Goal: Task Accomplishment & Management: Use online tool/utility

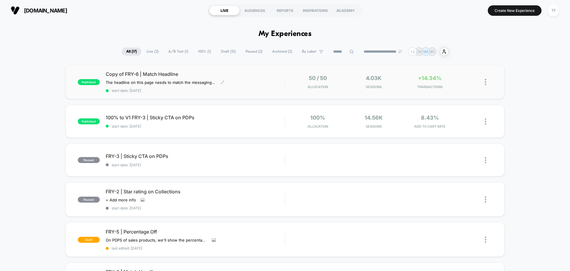
click at [245, 87] on div "Copy of FRY-6 | Match Headline The headline on this page needs to match the mes…" at bounding box center [195, 82] width 179 height 22
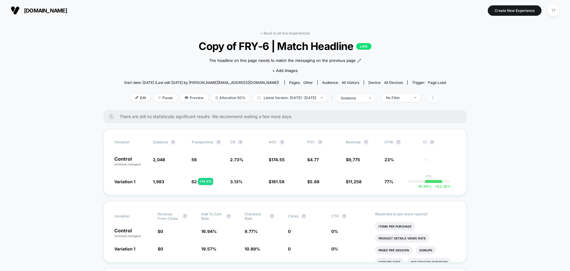
click at [435, 98] on icon at bounding box center [433, 98] width 4 height 4
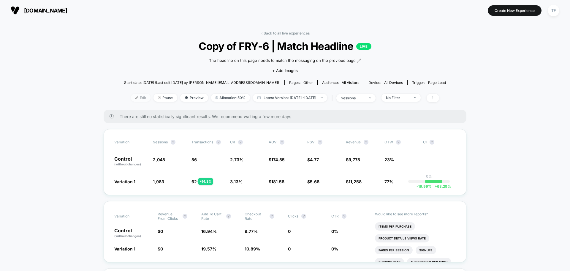
click at [131, 100] on span "Edit" at bounding box center [141, 98] width 20 height 8
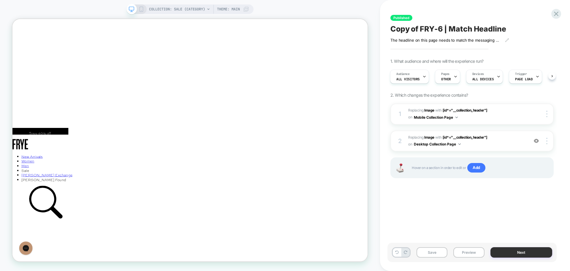
click at [508, 254] on button "Next" at bounding box center [522, 252] width 62 height 10
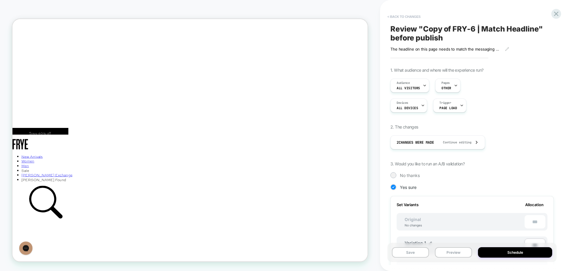
click at [413, 16] on button "< Back to changes" at bounding box center [404, 17] width 39 height 10
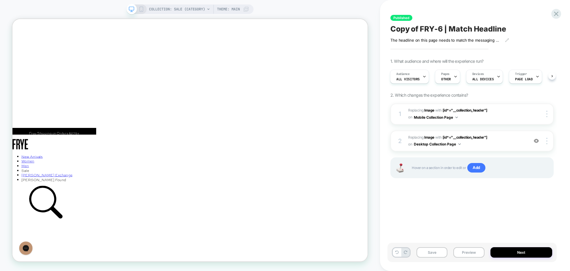
scroll to position [0, 2]
click at [556, 15] on icon at bounding box center [557, 14] width 8 height 8
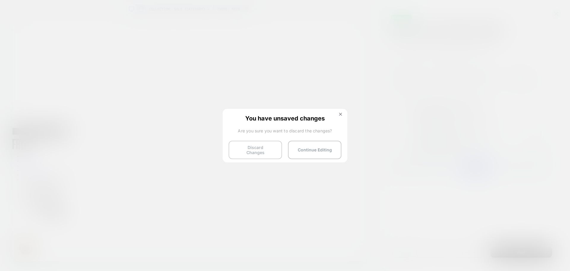
click at [260, 152] on button "Discard Changes" at bounding box center [255, 150] width 53 height 18
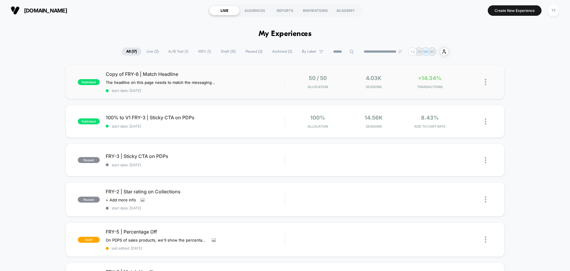
click at [486, 81] on img at bounding box center [485, 82] width 1 height 6
click at [448, 76] on div "Pause" at bounding box center [455, 74] width 53 height 13
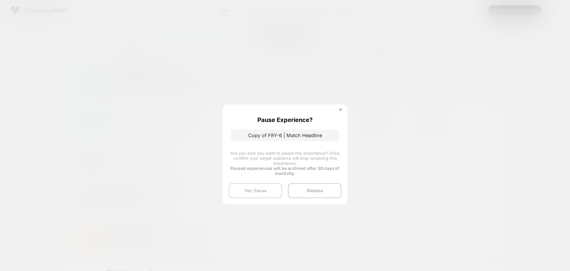
click at [268, 189] on button "Yes, Pause" at bounding box center [255, 190] width 53 height 15
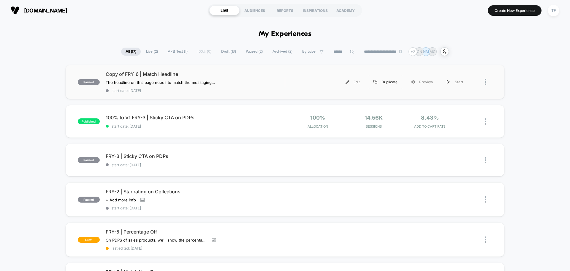
click at [391, 83] on div "Duplicate" at bounding box center [386, 81] width 38 height 13
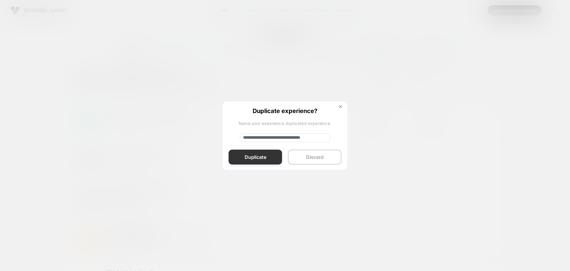
click at [266, 157] on button "Duplicate" at bounding box center [255, 156] width 53 height 15
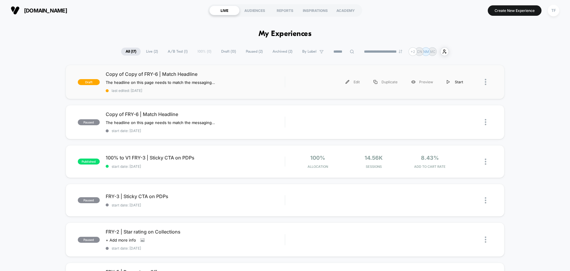
click at [460, 83] on div "Start" at bounding box center [455, 81] width 30 height 13
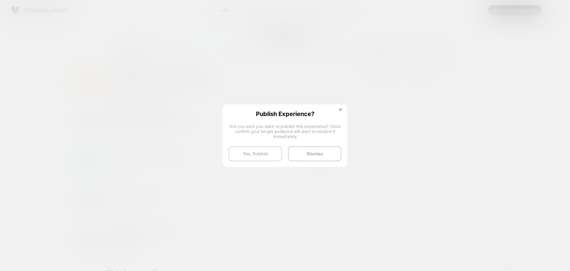
click at [264, 156] on button "Yes, Publish" at bounding box center [255, 153] width 53 height 15
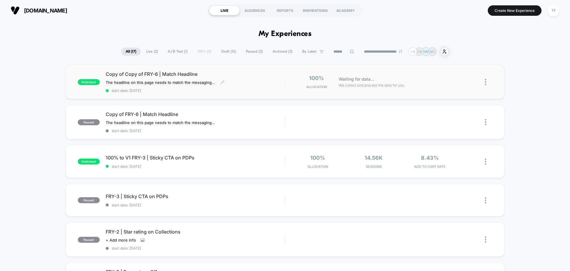
click at [244, 81] on div "Copy of Copy of FRY-6 | Match Headline The headline on this page needs to match…" at bounding box center [195, 82] width 179 height 22
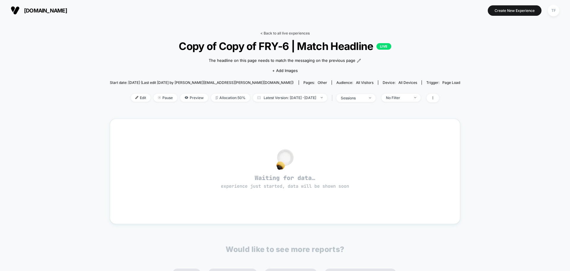
click at [288, 33] on link "< Back to all live experiences" at bounding box center [285, 33] width 49 height 4
